Goal: Task Accomplishment & Management: Use online tool/utility

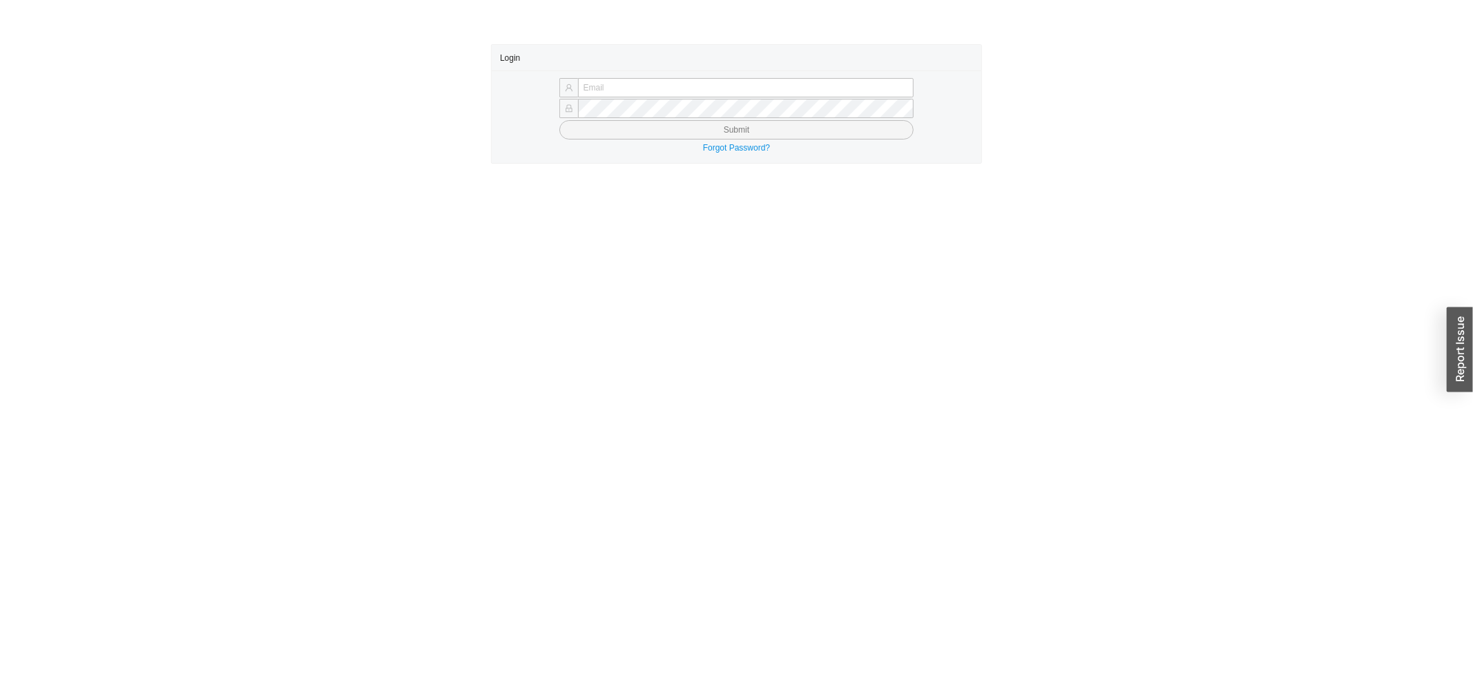
type input "yossi@asbathnj.com"
click at [629, 133] on button "Submit" at bounding box center [737, 129] width 355 height 19
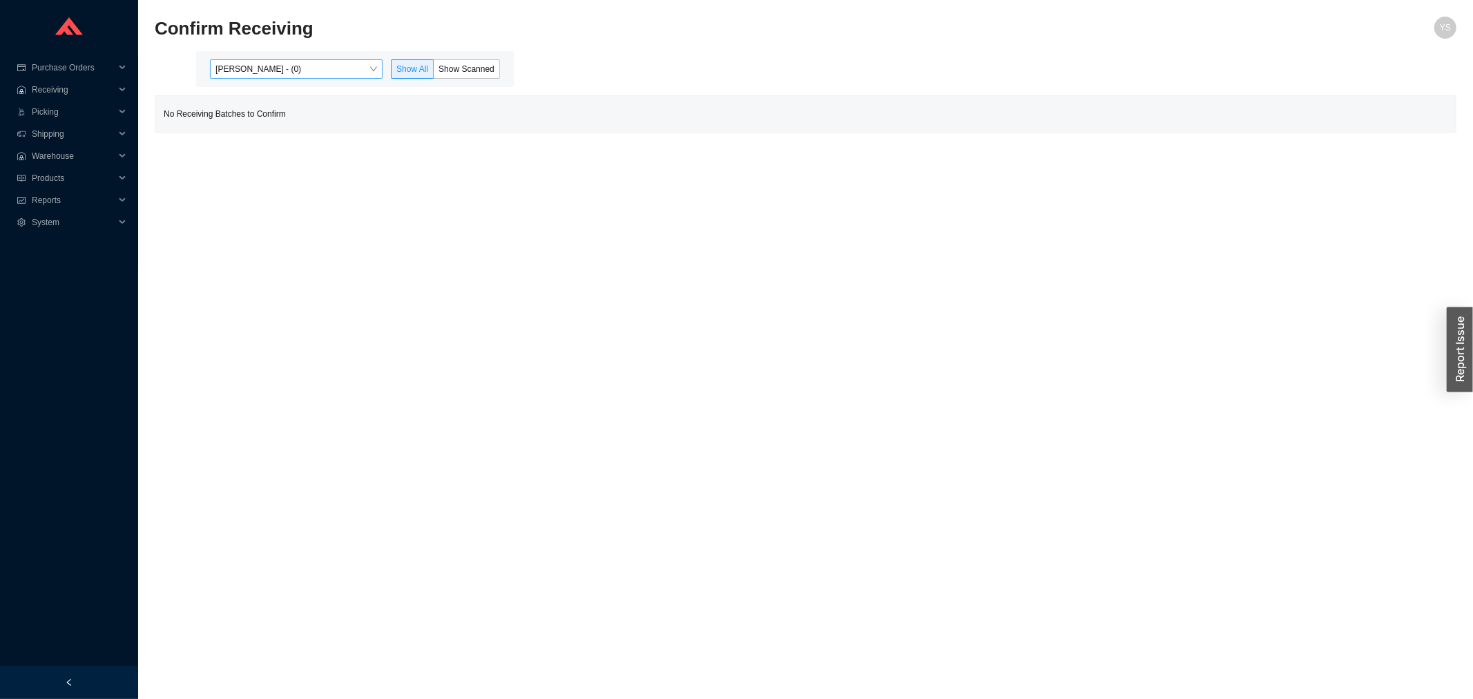
click at [296, 77] on span "[PERSON_NAME] - (0)" at bounding box center [297, 69] width 162 height 18
click at [290, 115] on div "Angel Negron - (1)" at bounding box center [298, 113] width 162 height 12
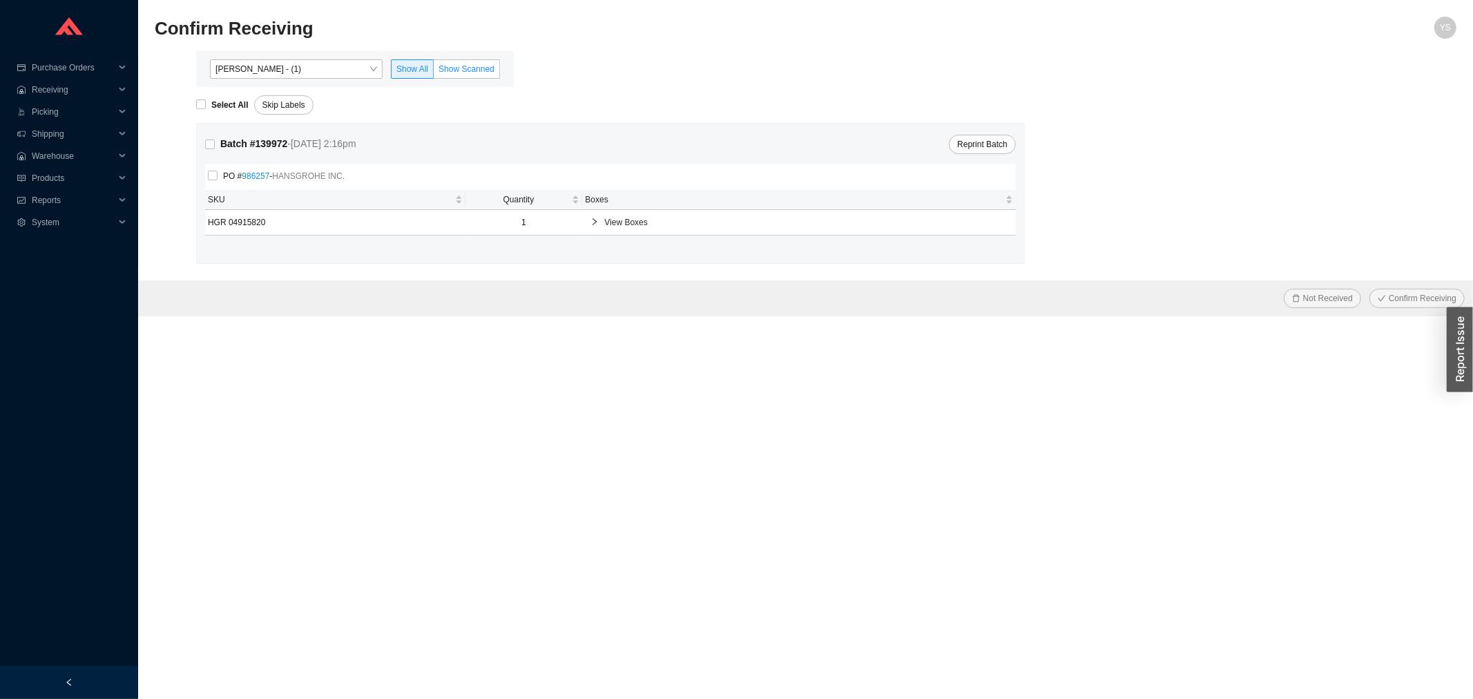
click at [477, 70] on span "Show Scanned" at bounding box center [467, 69] width 56 height 10
click at [434, 72] on input "Show Scanned" at bounding box center [434, 72] width 0 height 0
click at [238, 95] on div "Select All" at bounding box center [225, 104] width 58 height 19
click at [236, 100] on strong "Select All" at bounding box center [229, 105] width 37 height 10
click at [206, 99] on input "Select All" at bounding box center [201, 104] width 10 height 10
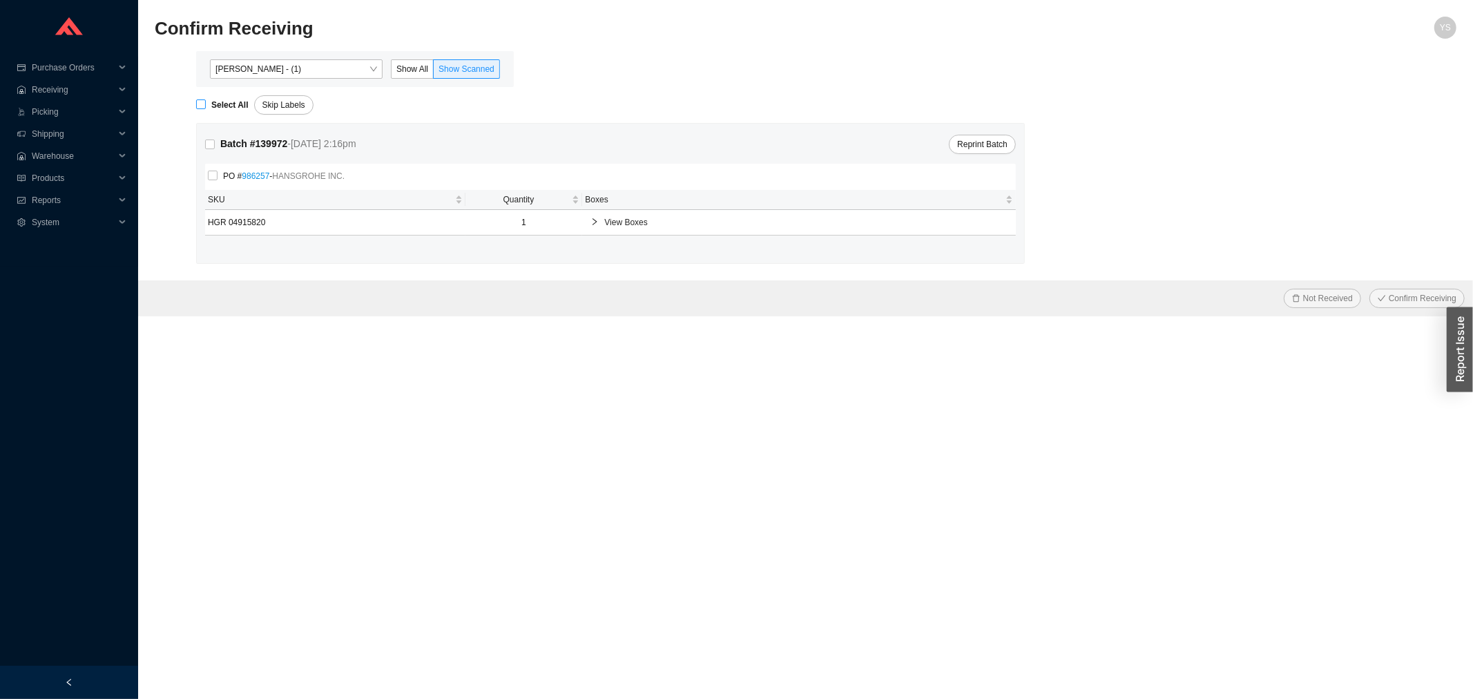
checkbox input "true"
drag, startPoint x: 1401, startPoint y: 295, endPoint x: 1394, endPoint y: 297, distance: 7.2
click at [1399, 297] on span "Confirm Receiving" at bounding box center [1423, 299] width 68 height 14
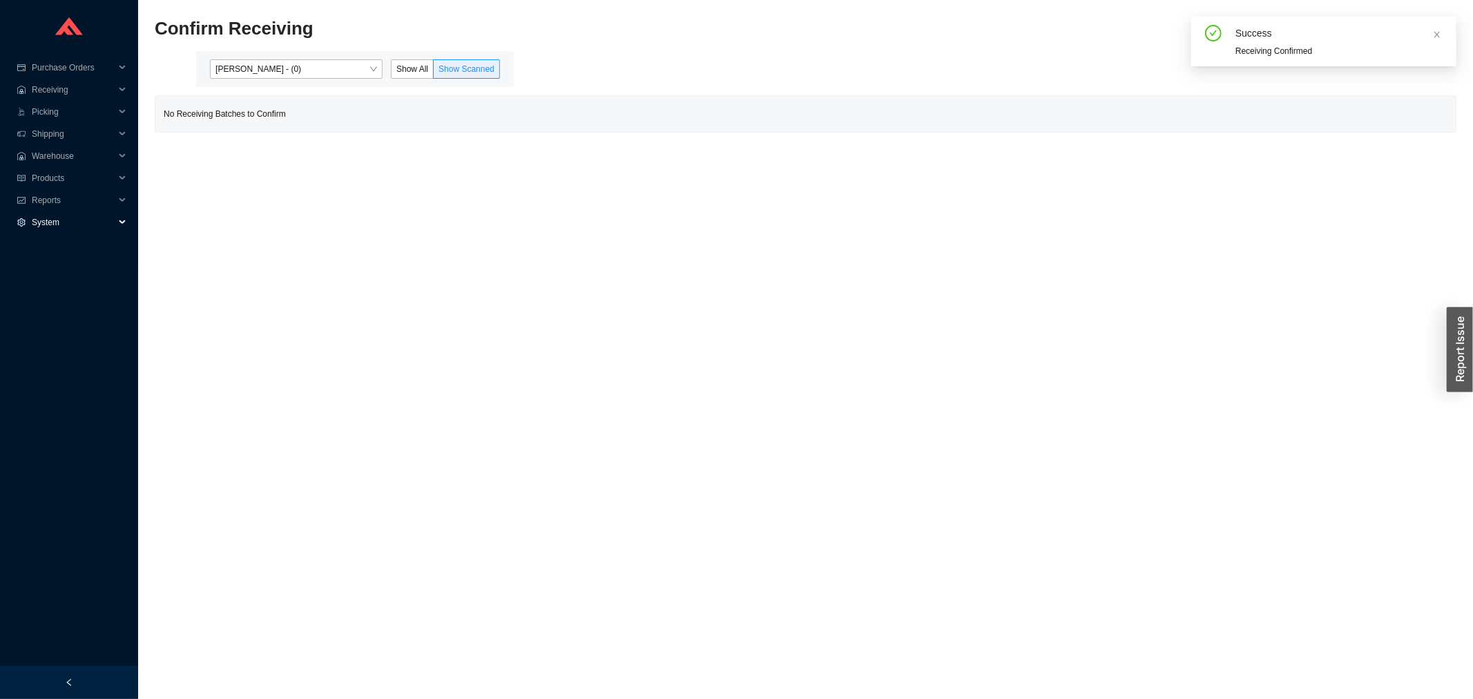
click at [28, 211] on div "System" at bounding box center [69, 222] width 138 height 22
click at [53, 201] on span "Reports" at bounding box center [73, 200] width 83 height 22
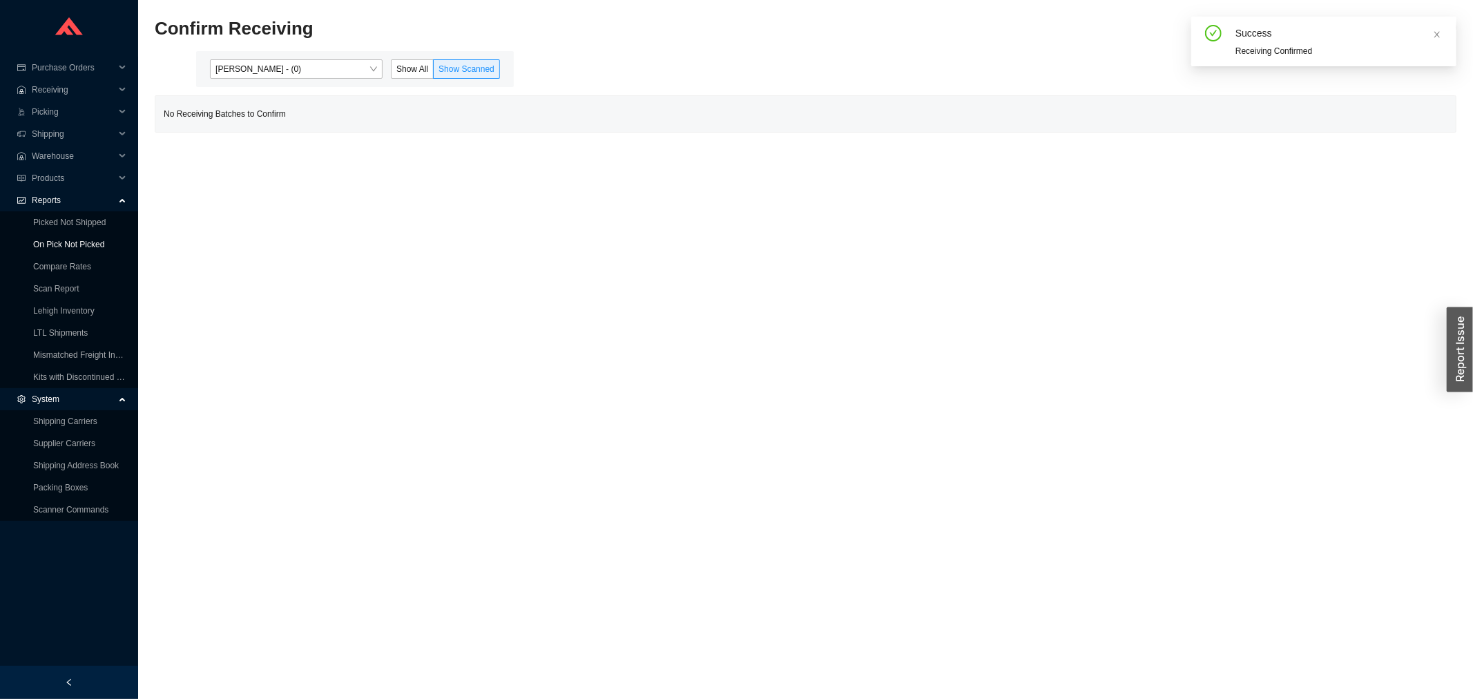
click at [61, 240] on link "On Pick Not Picked" at bounding box center [68, 245] width 71 height 10
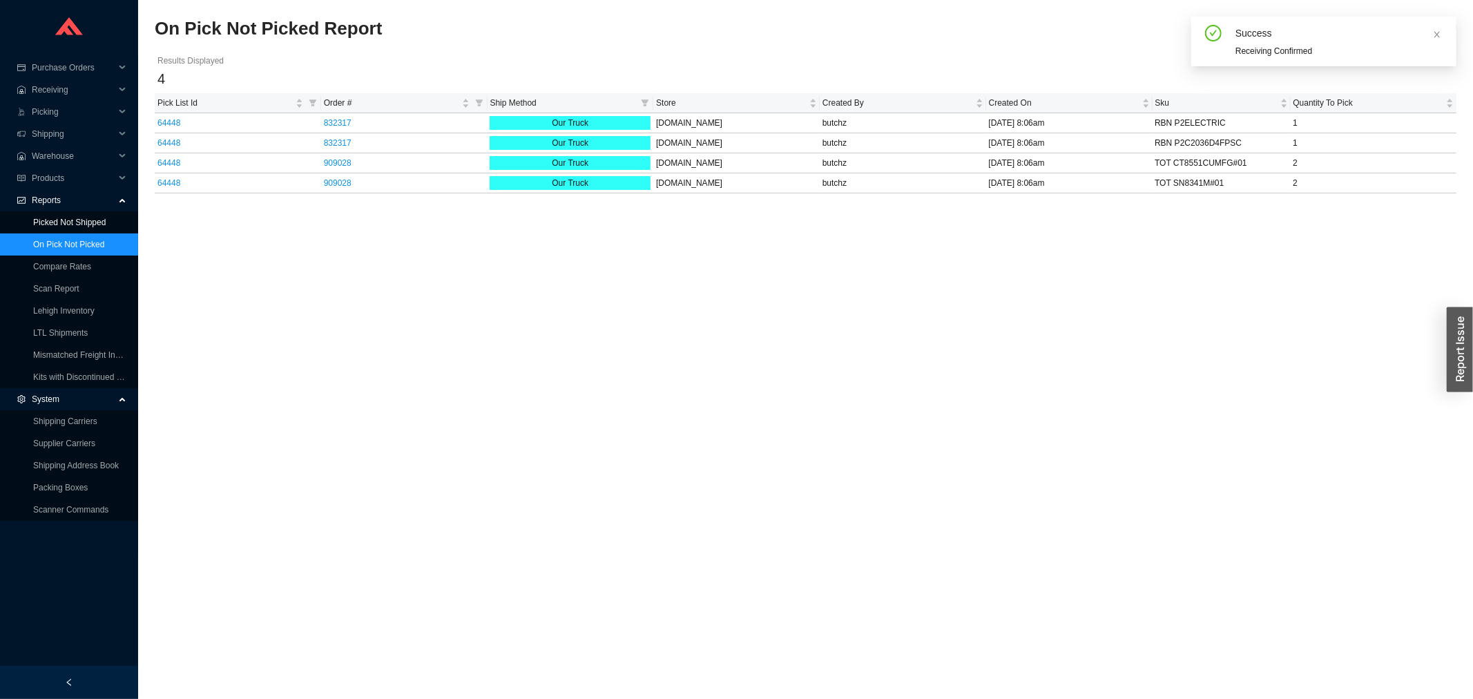
click at [61, 220] on link "Picked Not Shipped" at bounding box center [69, 223] width 73 height 10
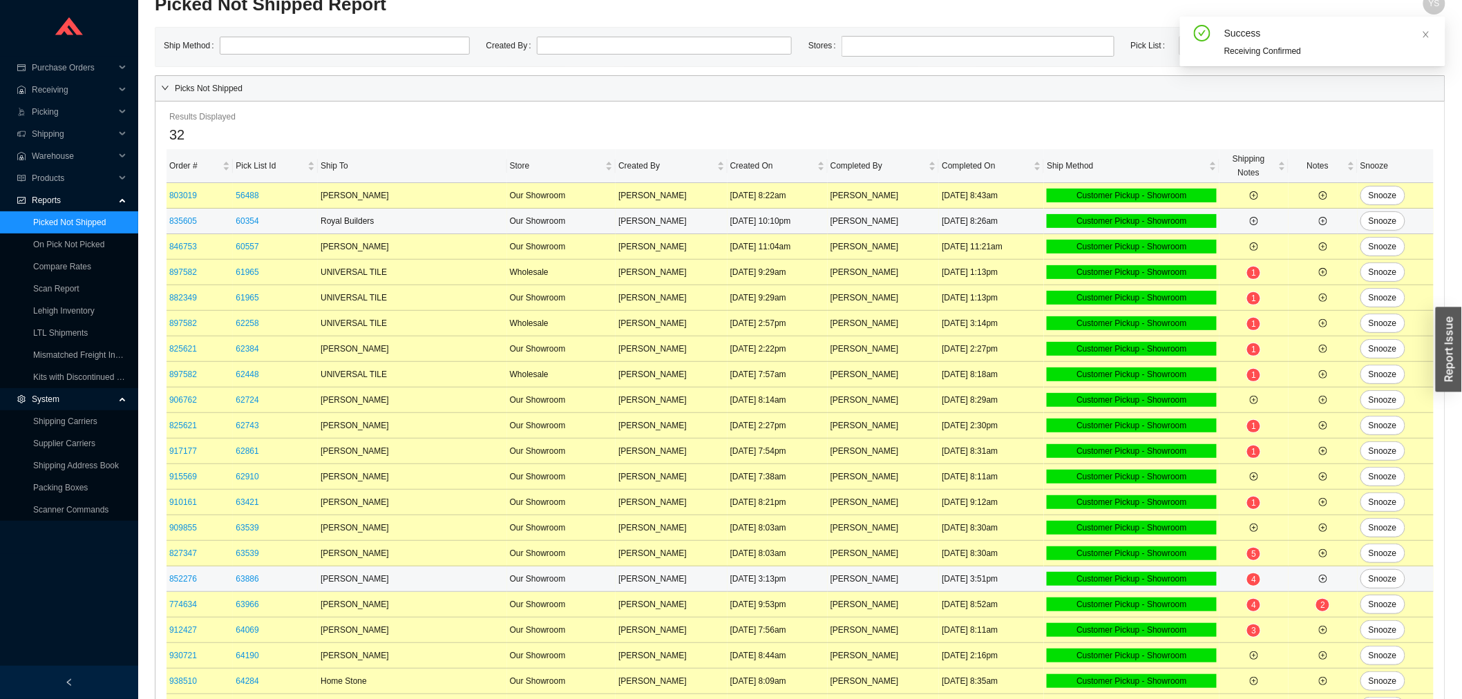
scroll to position [360, 0]
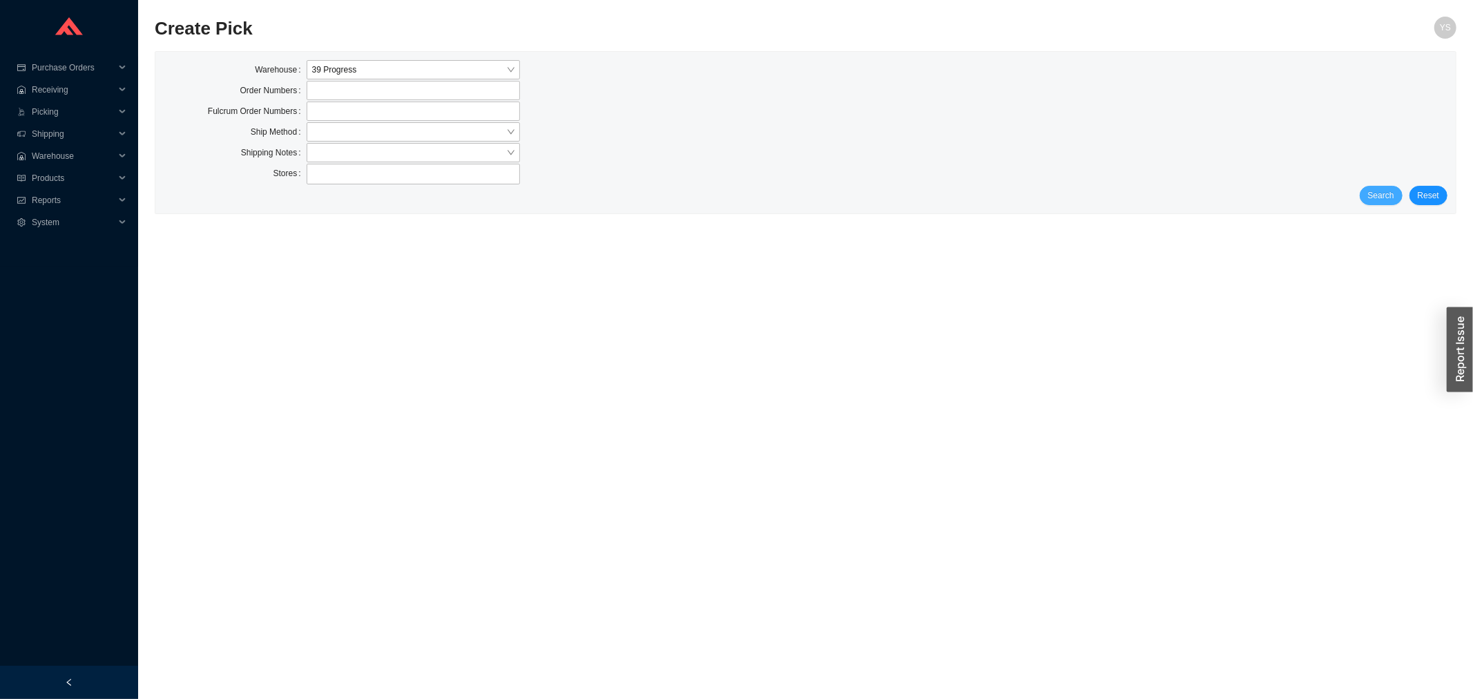
click at [1368, 198] on button "Search" at bounding box center [1381, 195] width 43 height 19
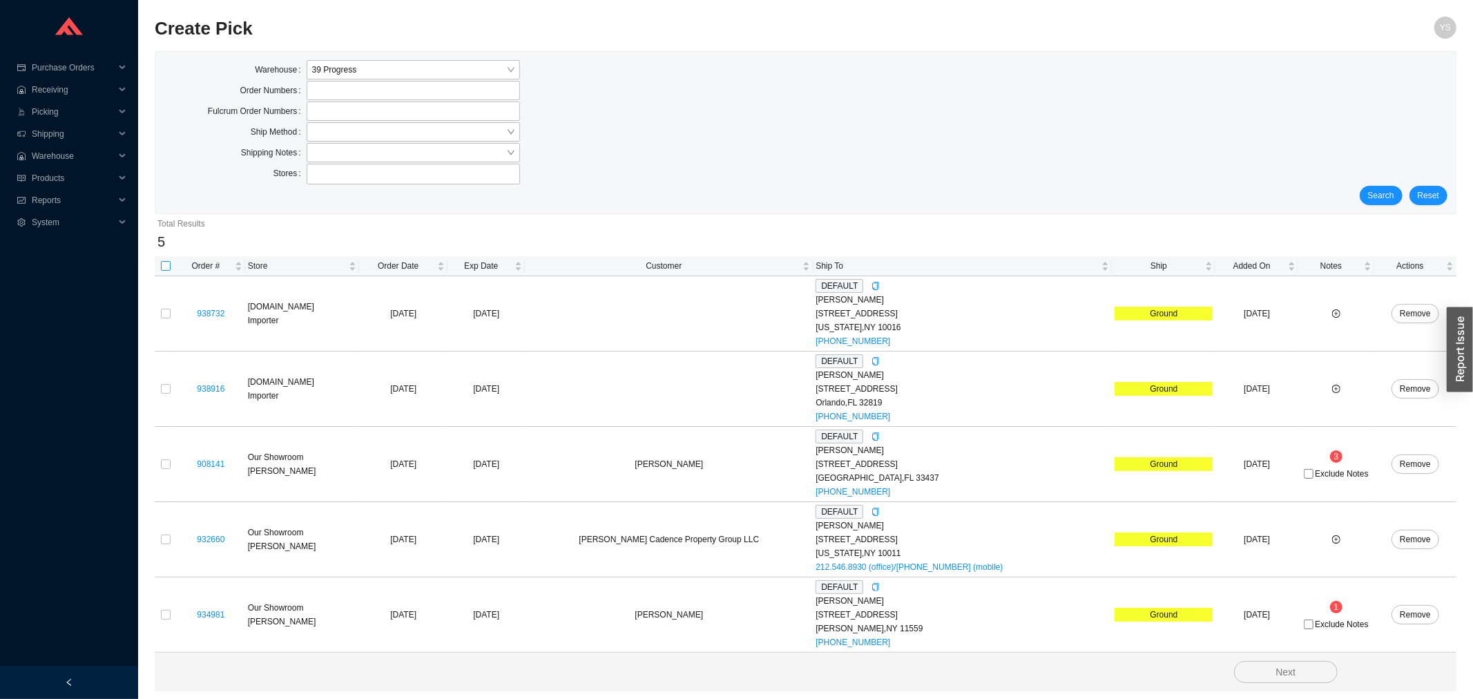
click at [167, 263] on input "checkbox" at bounding box center [166, 266] width 10 height 10
checkbox input "true"
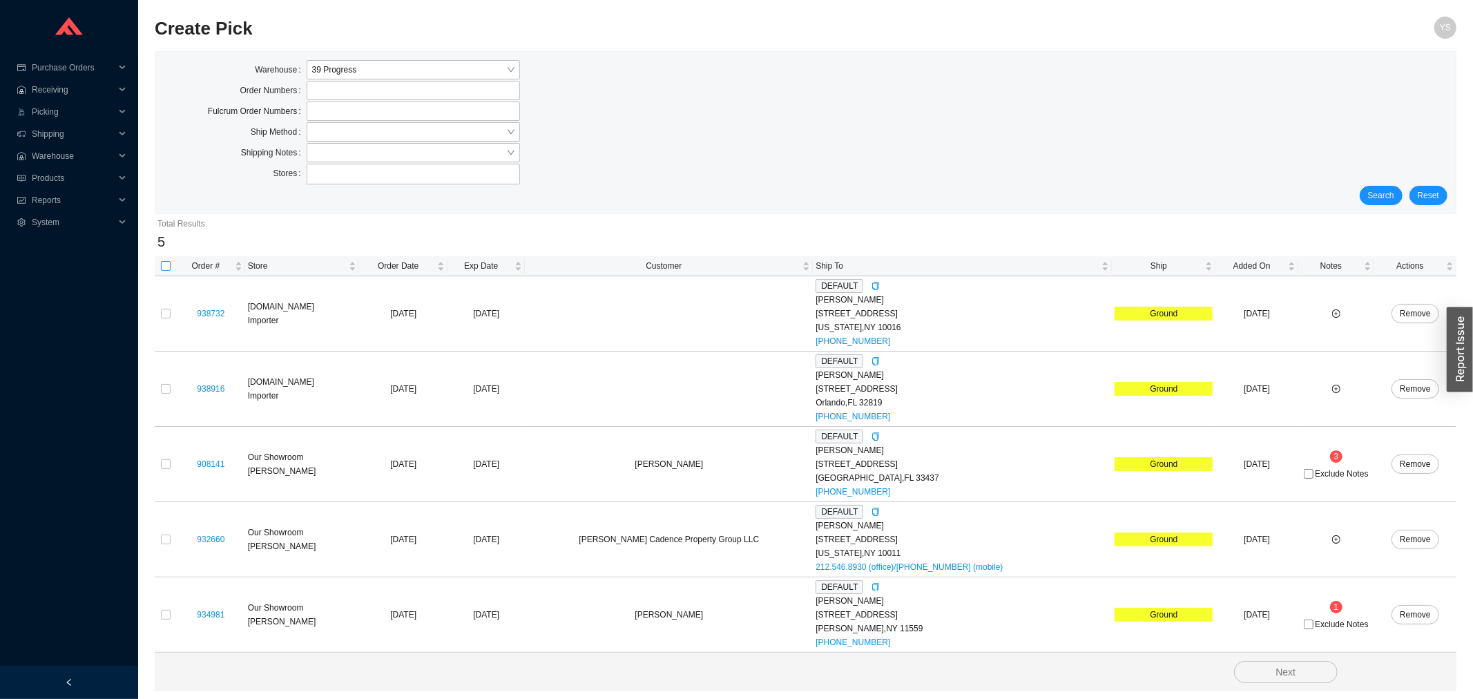
checkbox input "true"
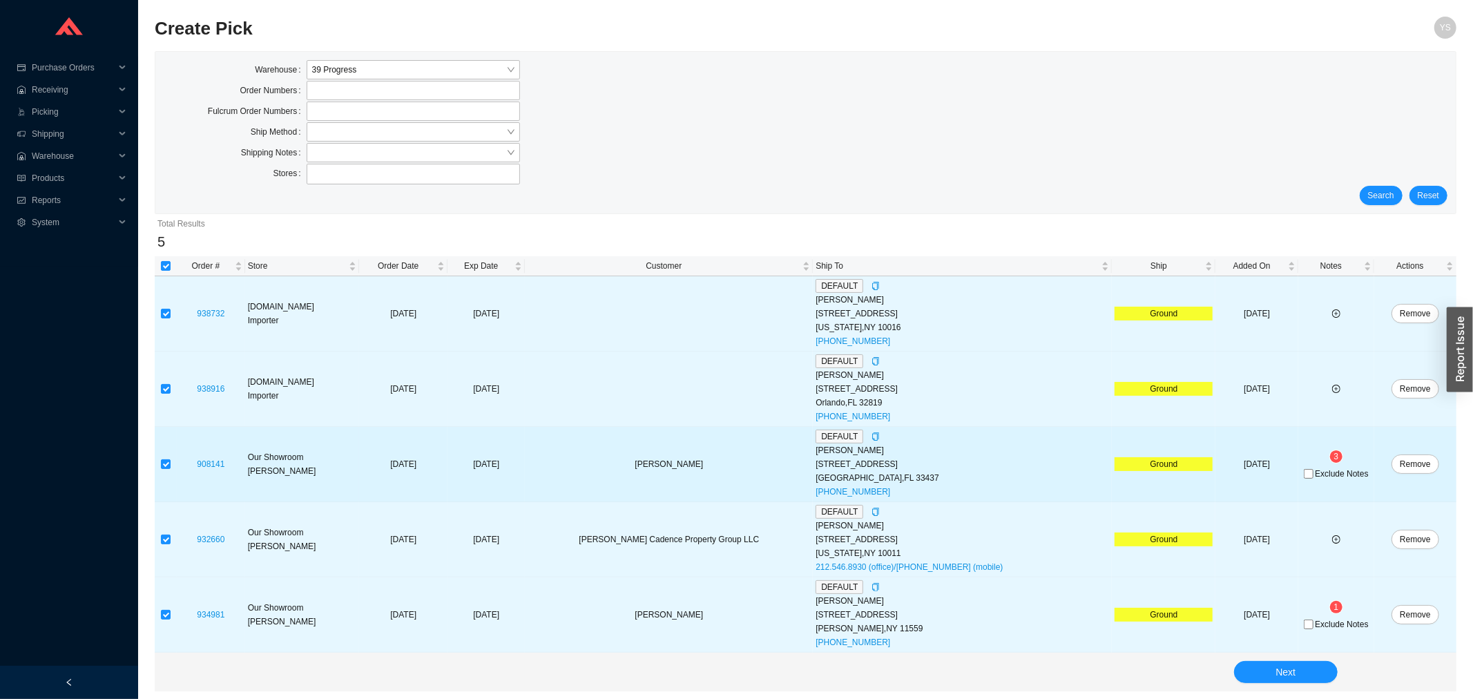
click at [1328, 468] on div "Exclude Notes" at bounding box center [1336, 473] width 70 height 14
click at [1324, 472] on span "Exclude Notes" at bounding box center [1341, 474] width 53 height 8
click at [1314, 472] on input "Exclude Notes" at bounding box center [1309, 474] width 10 height 10
checkbox input "true"
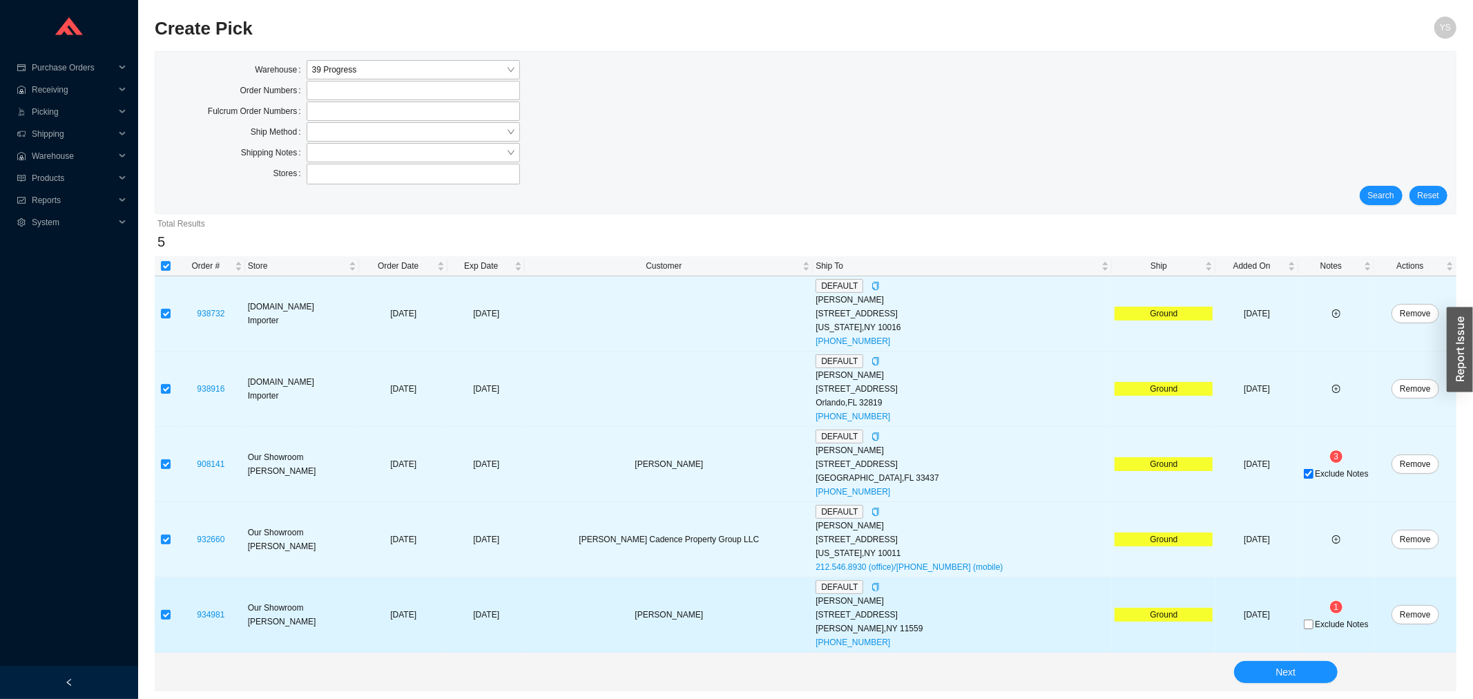
click at [1333, 624] on span "Exclude Notes" at bounding box center [1341, 624] width 53 height 8
click at [1314, 624] on input "Exclude Notes" at bounding box center [1309, 625] width 10 height 10
checkbox input "true"
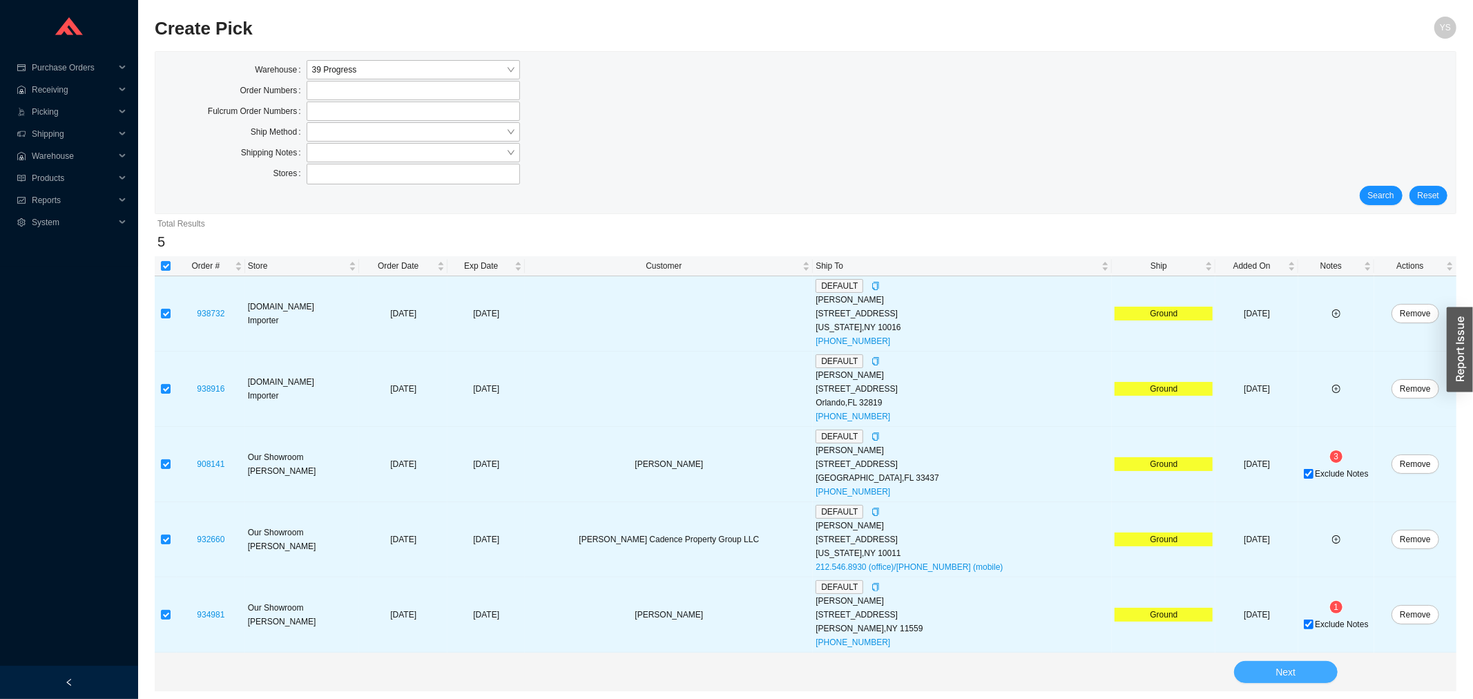
click at [1309, 664] on div "Next" at bounding box center [806, 672] width 1302 height 39
click at [1304, 669] on button "Next" at bounding box center [1286, 672] width 104 height 22
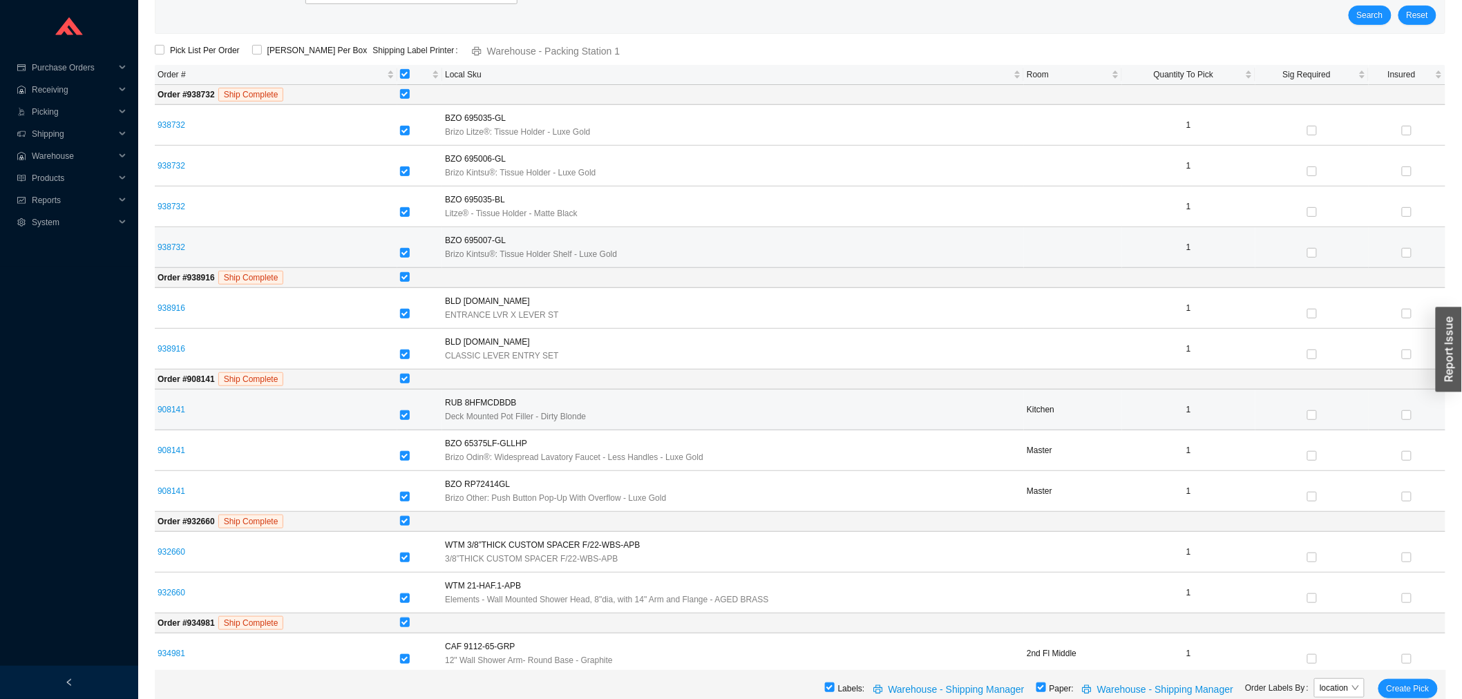
scroll to position [195, 0]
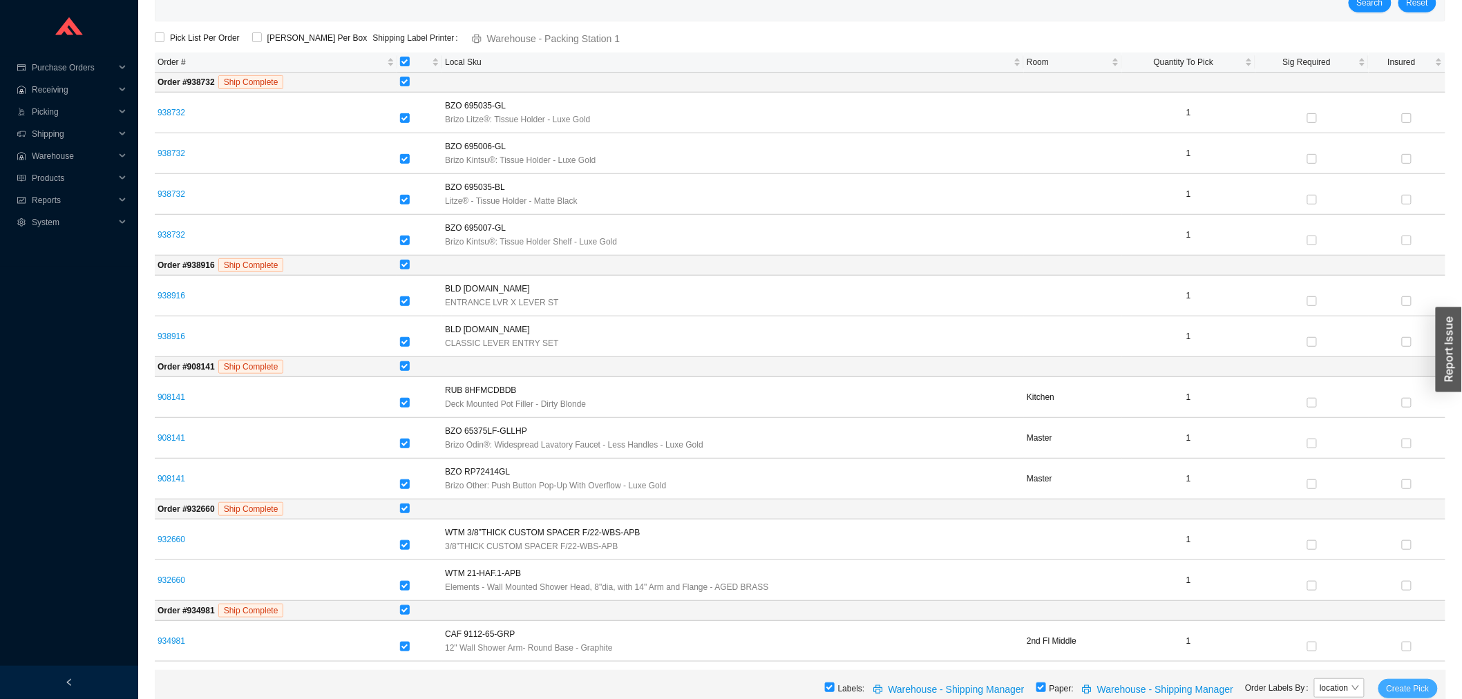
click at [1393, 691] on span "Create Pick" at bounding box center [1407, 689] width 43 height 14
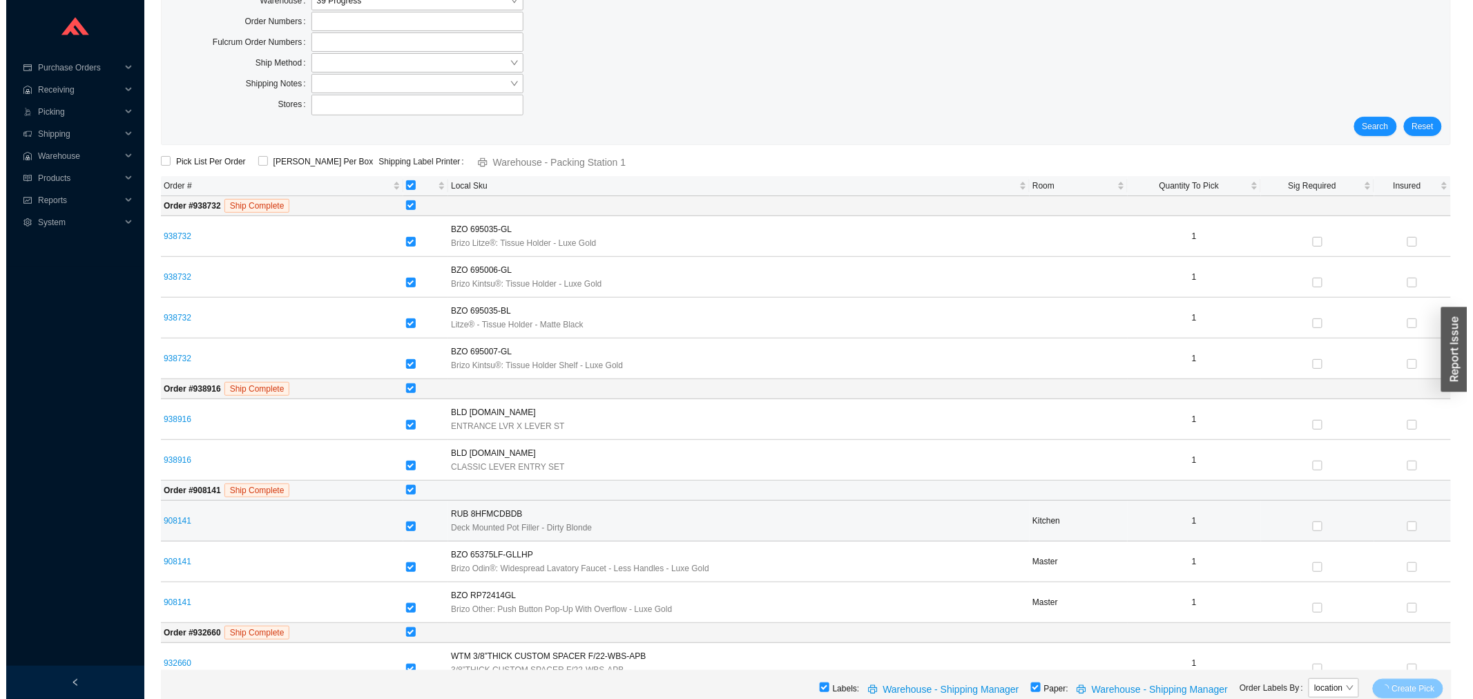
scroll to position [0, 0]
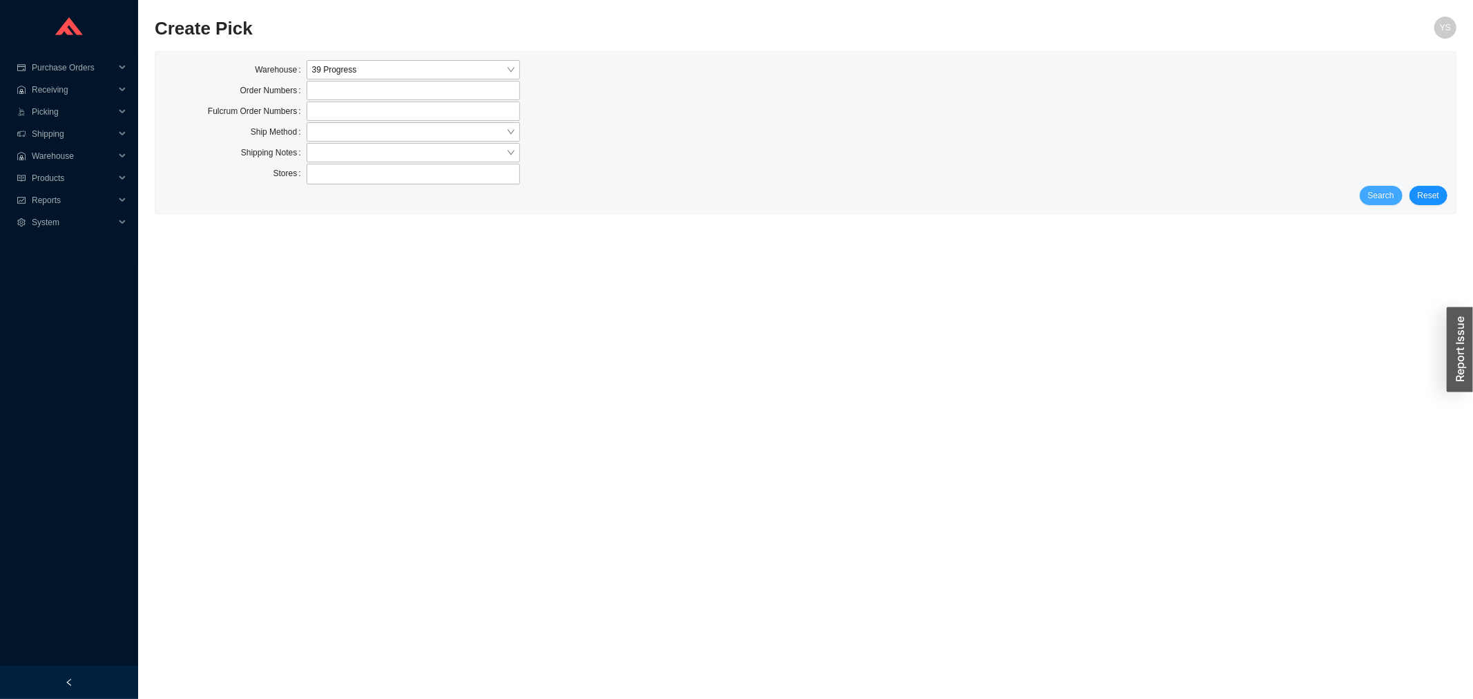
click at [1385, 204] on button "Search" at bounding box center [1381, 195] width 43 height 19
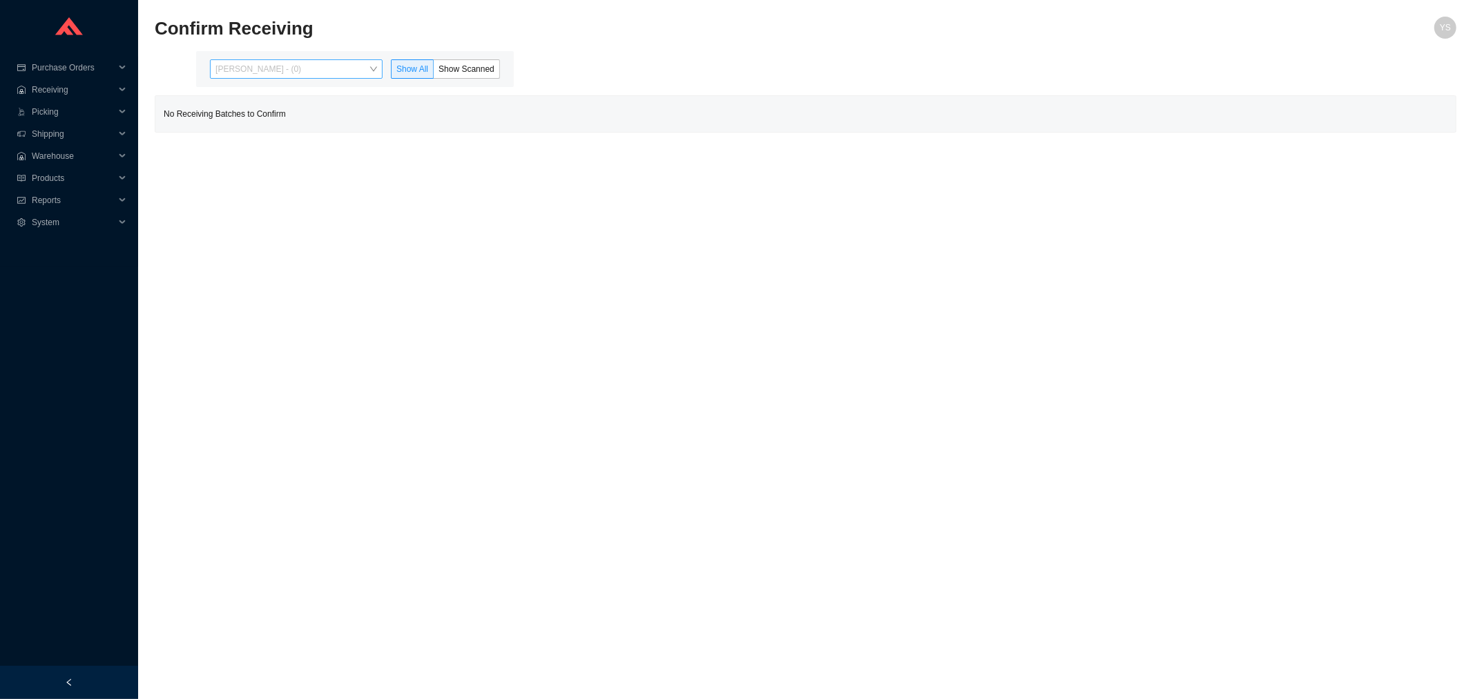
click at [284, 66] on span "[PERSON_NAME] - (0)" at bounding box center [297, 69] width 162 height 18
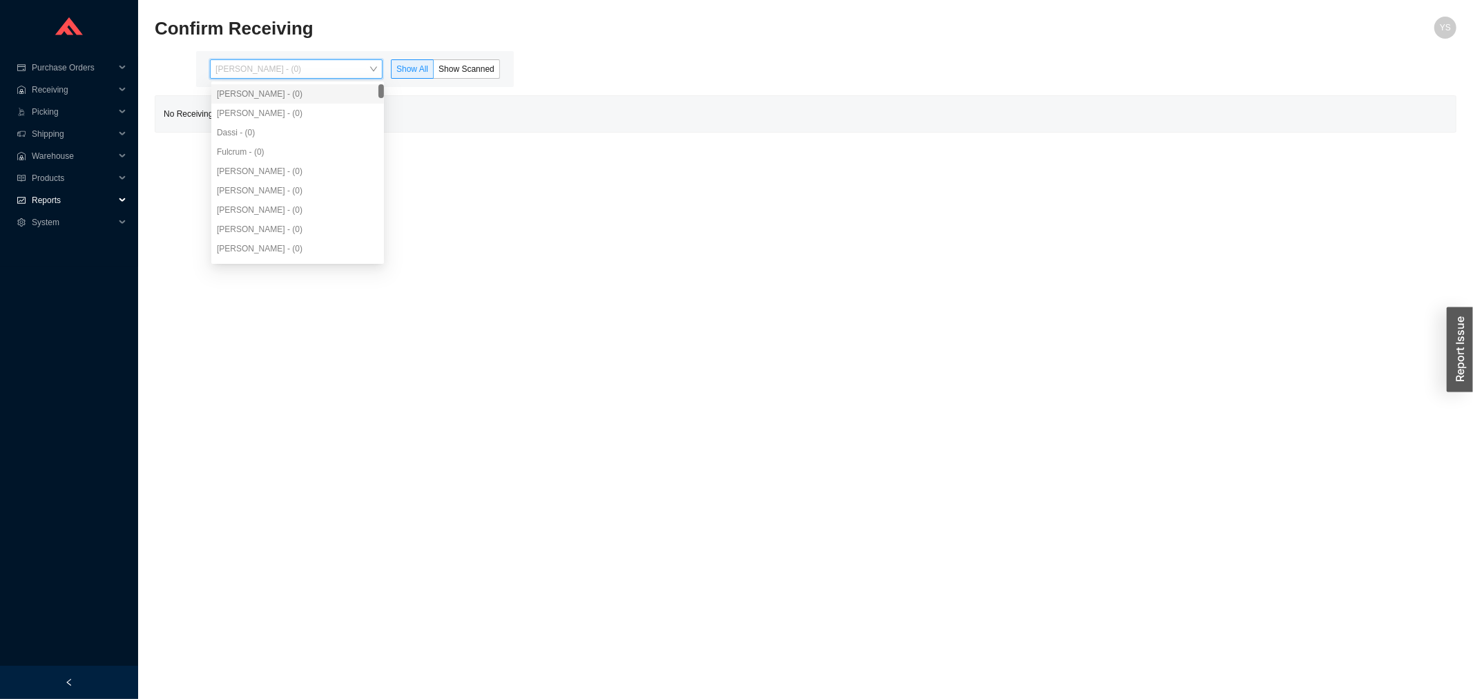
click at [108, 198] on span "Reports" at bounding box center [73, 200] width 83 height 22
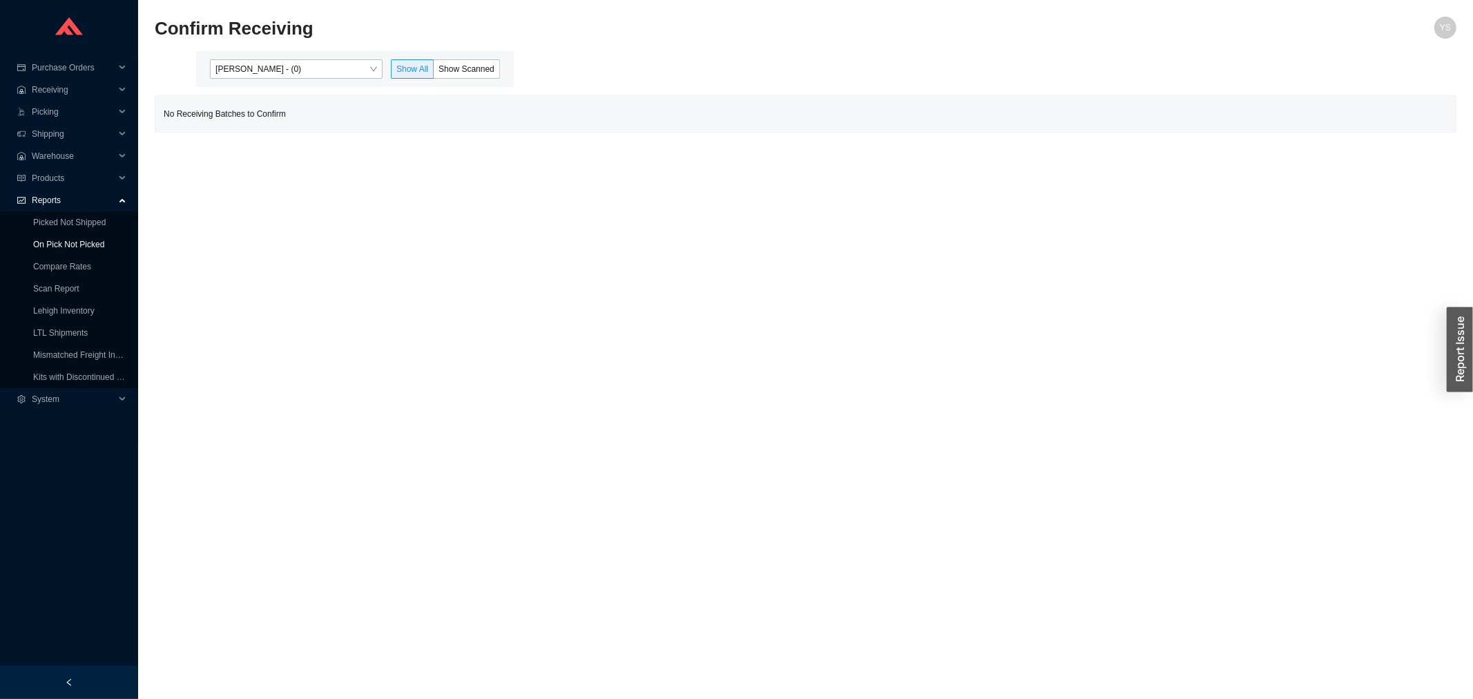
click at [91, 247] on link "On Pick Not Picked" at bounding box center [68, 245] width 71 height 10
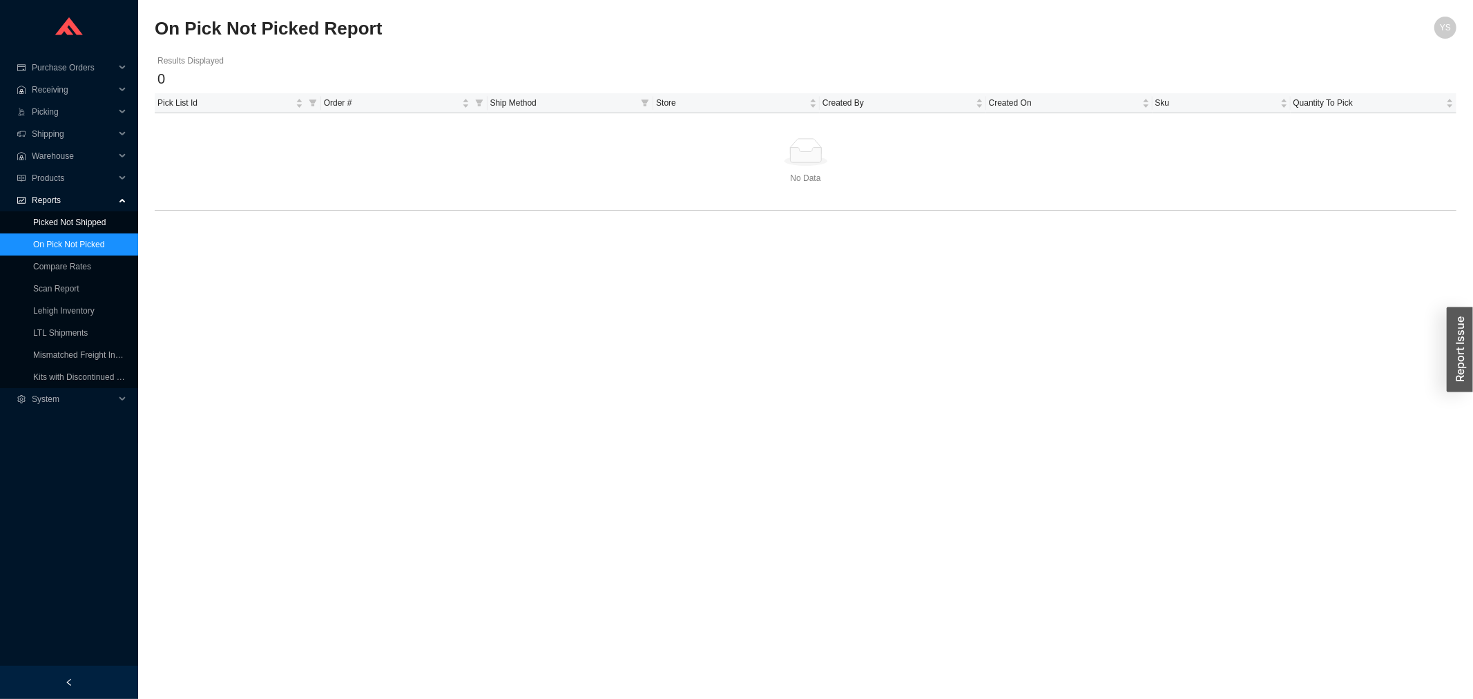
click at [93, 223] on link "Picked Not Shipped" at bounding box center [69, 223] width 73 height 10
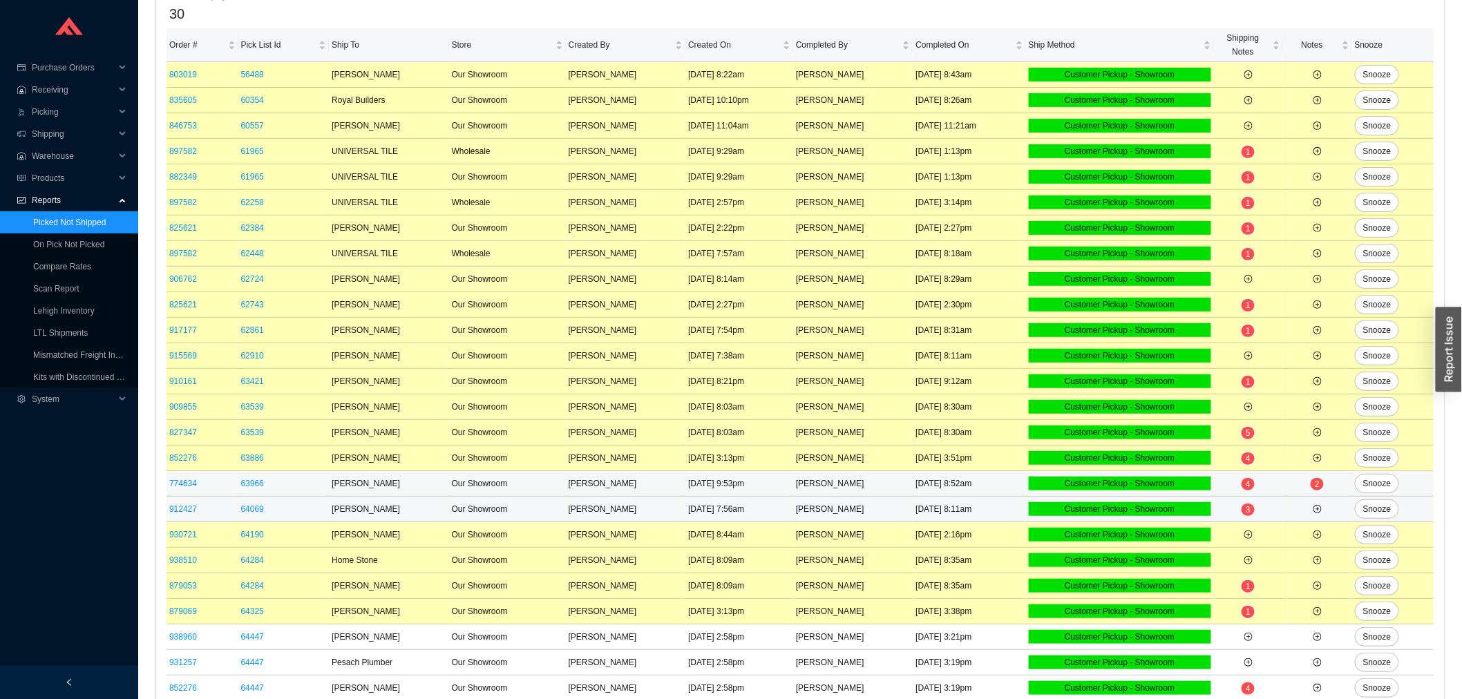
scroll to position [309, 0]
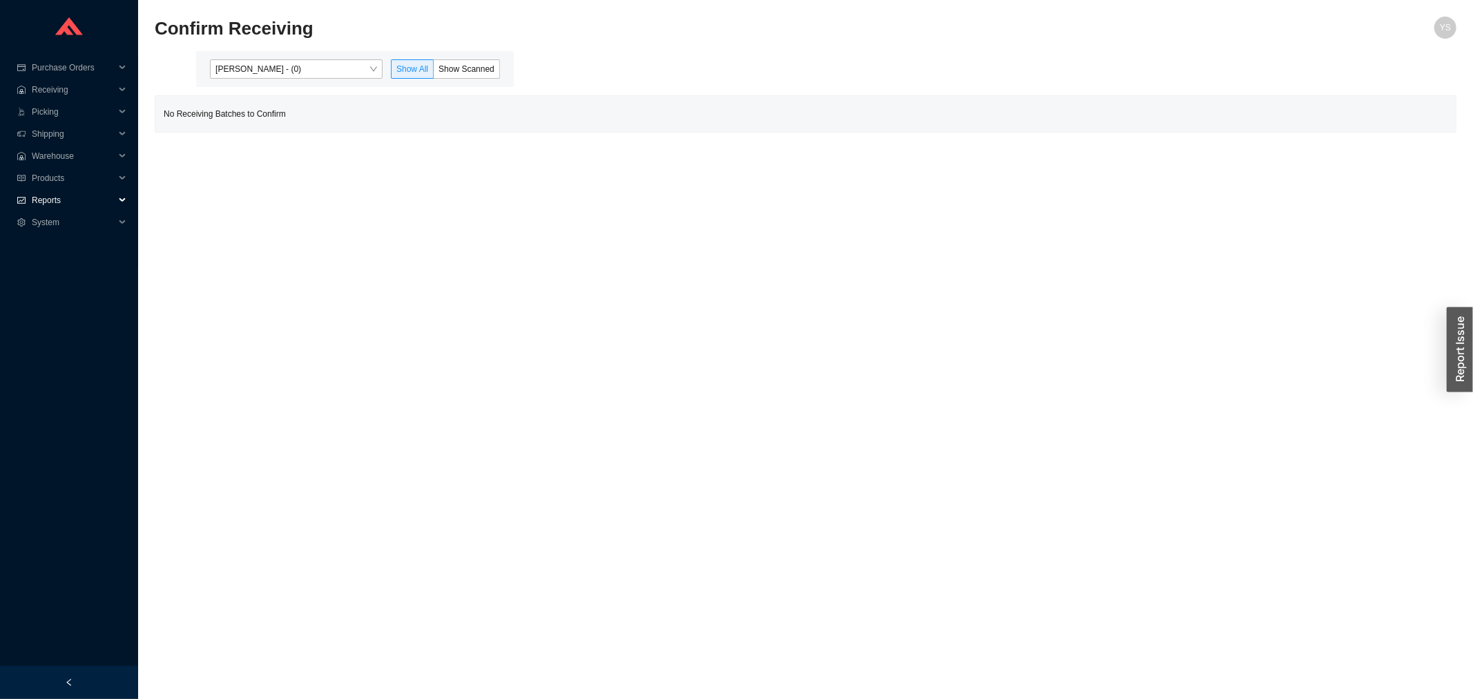
click at [80, 191] on span "Reports" at bounding box center [73, 200] width 83 height 22
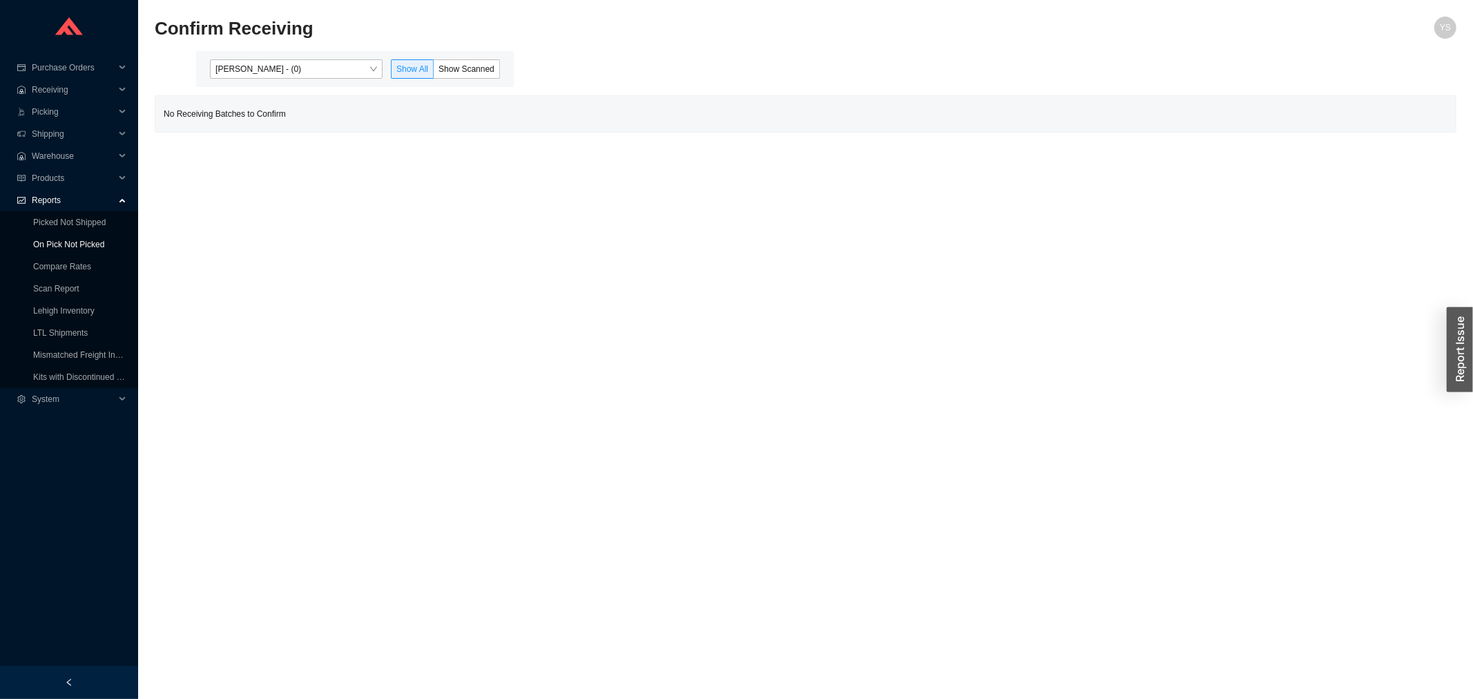
click at [95, 240] on link "On Pick Not Picked" at bounding box center [68, 245] width 71 height 10
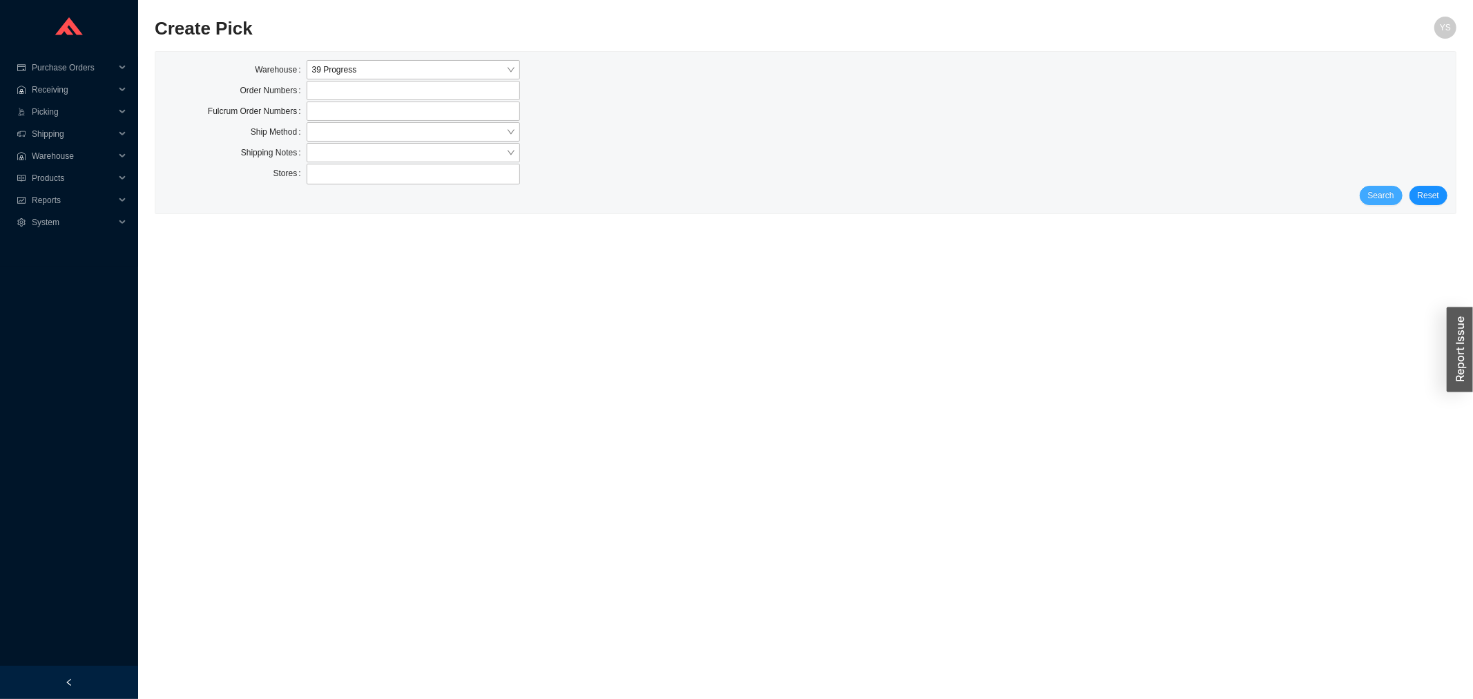
click at [1385, 192] on span "Search" at bounding box center [1381, 196] width 26 height 14
